Goal: Use online tool/utility: Utilize a website feature to perform a specific function

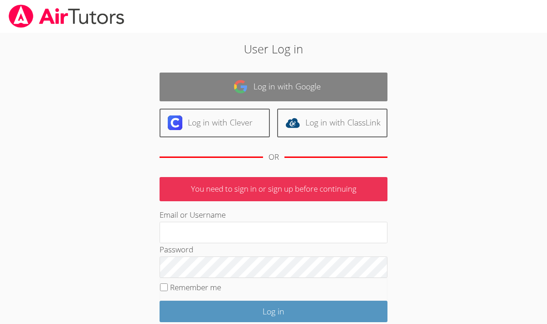
click at [362, 90] on link "Log in with Google" at bounding box center [274, 86] width 228 height 29
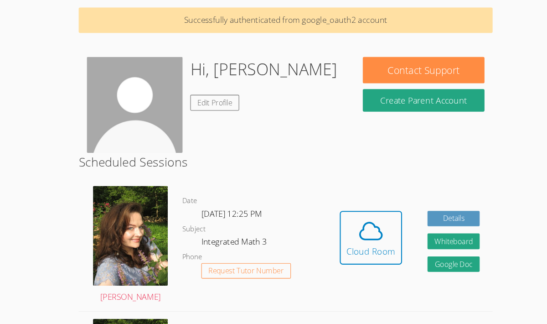
scroll to position [27, 0]
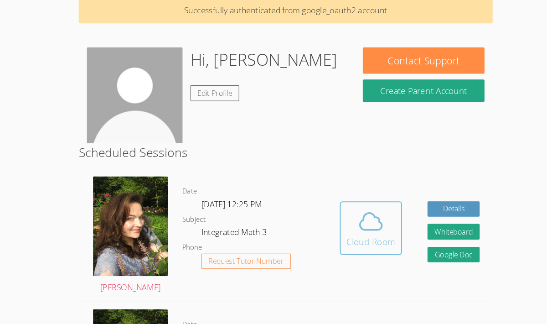
click at [345, 242] on div "Cloud Room" at bounding box center [354, 245] width 46 height 13
click at [358, 210] on button "Cloud Room" at bounding box center [354, 232] width 59 height 51
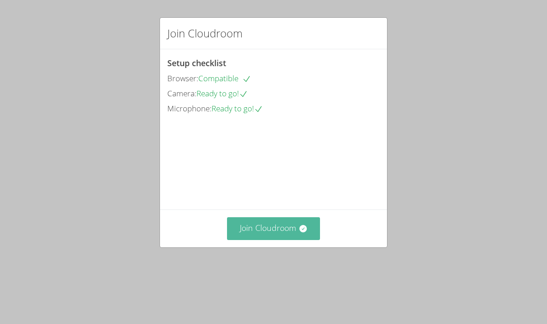
click at [265, 239] on button "Join Cloudroom" at bounding box center [273, 228] width 93 height 22
